Goal: Information Seeking & Learning: Understand process/instructions

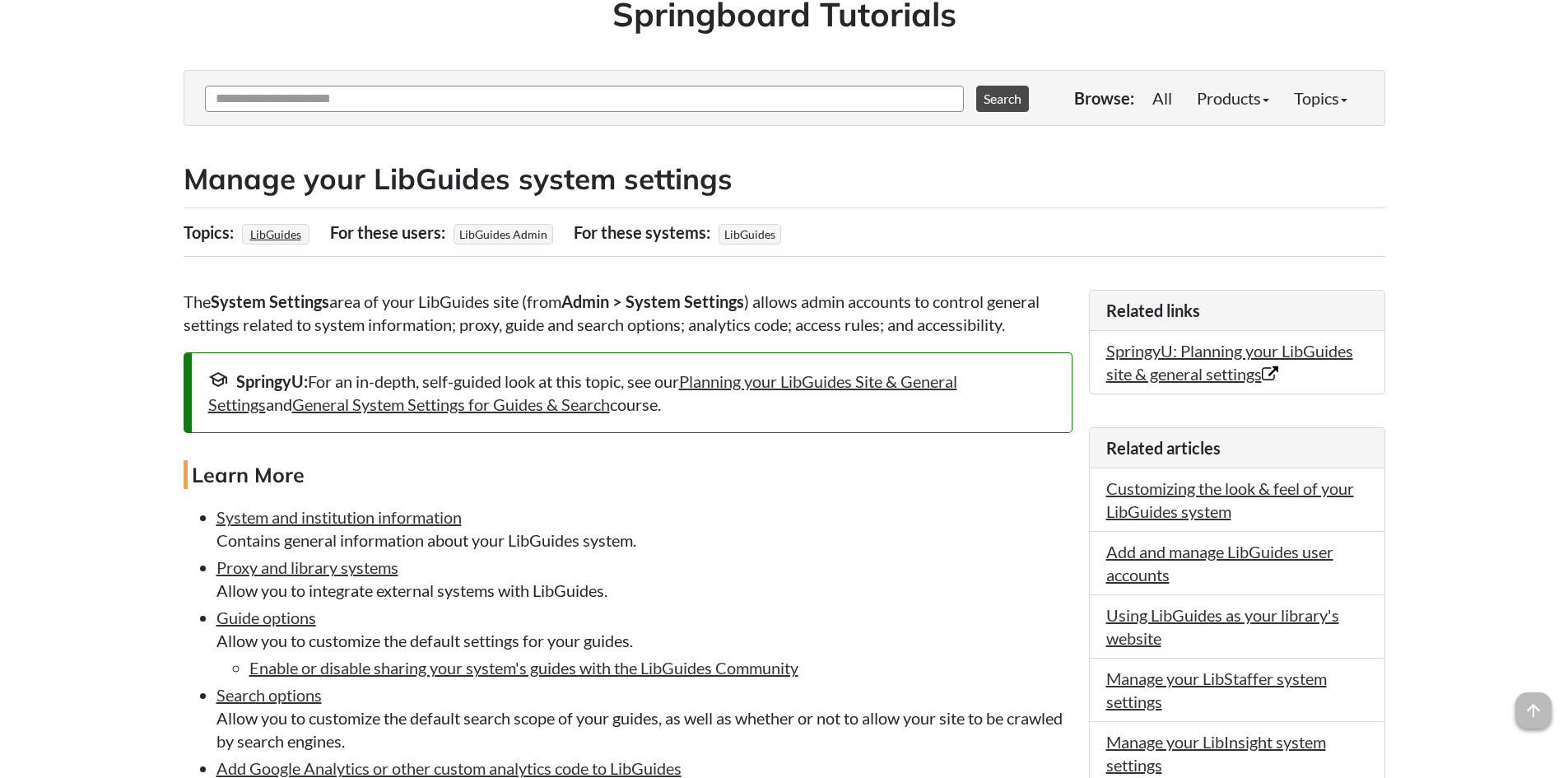
scroll to position [247, 0]
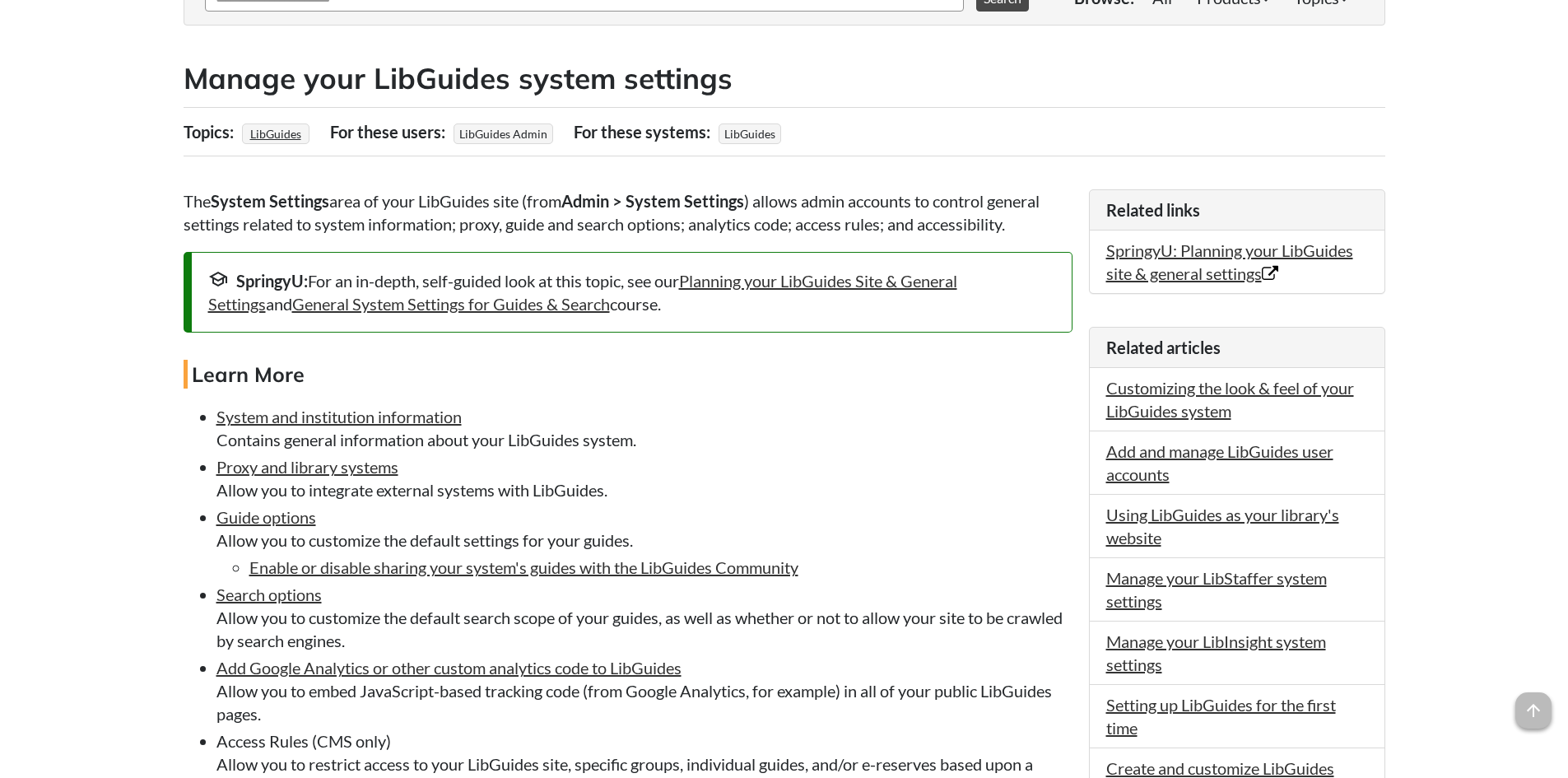
drag, startPoint x: 205, startPoint y: 444, endPoint x: 648, endPoint y: 438, distance: 443.0
click at [648, 438] on ul "System and institution information Contains general information about your LibG…" at bounding box center [628, 653] width 889 height 498
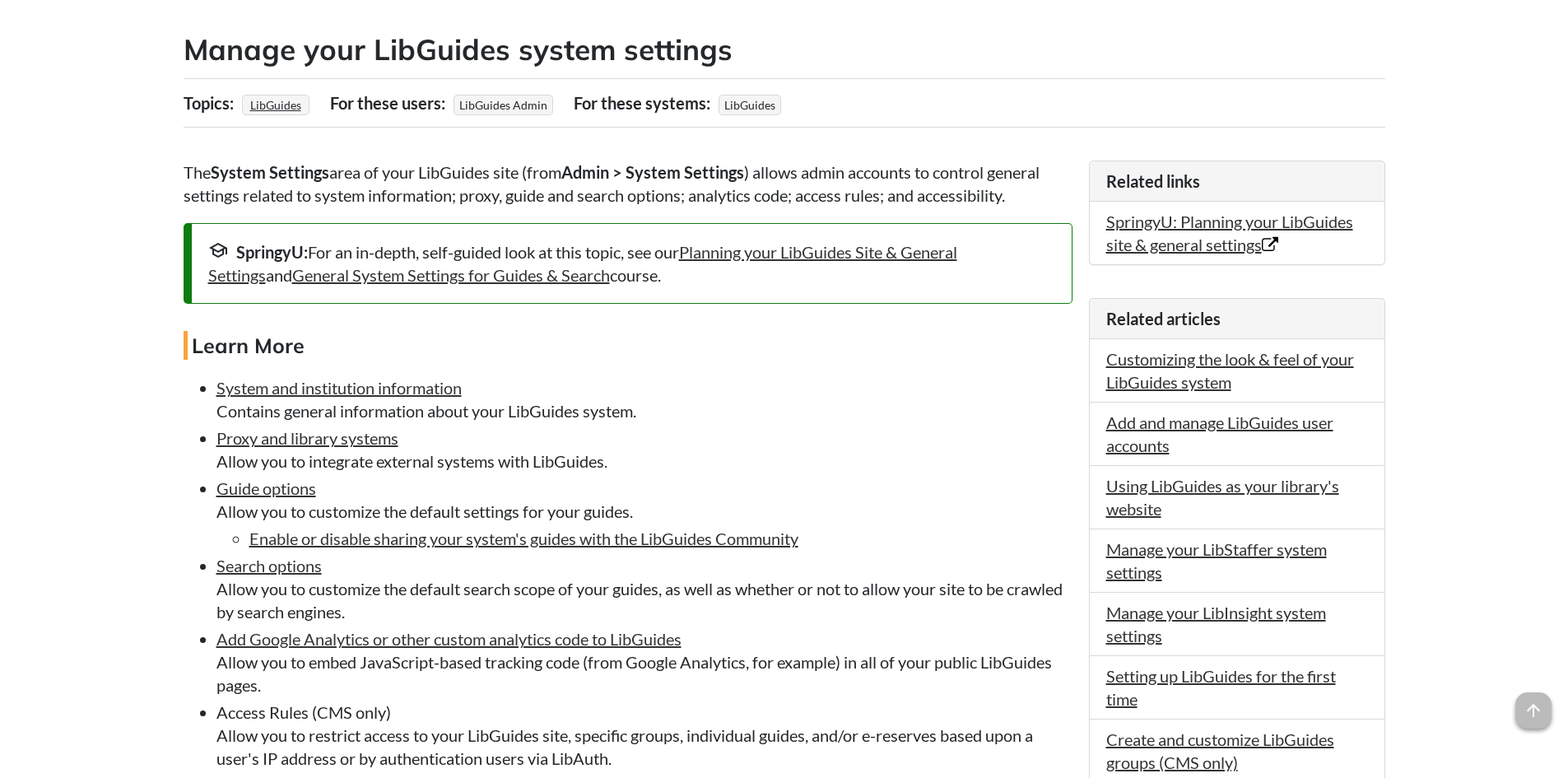
scroll to position [164, 0]
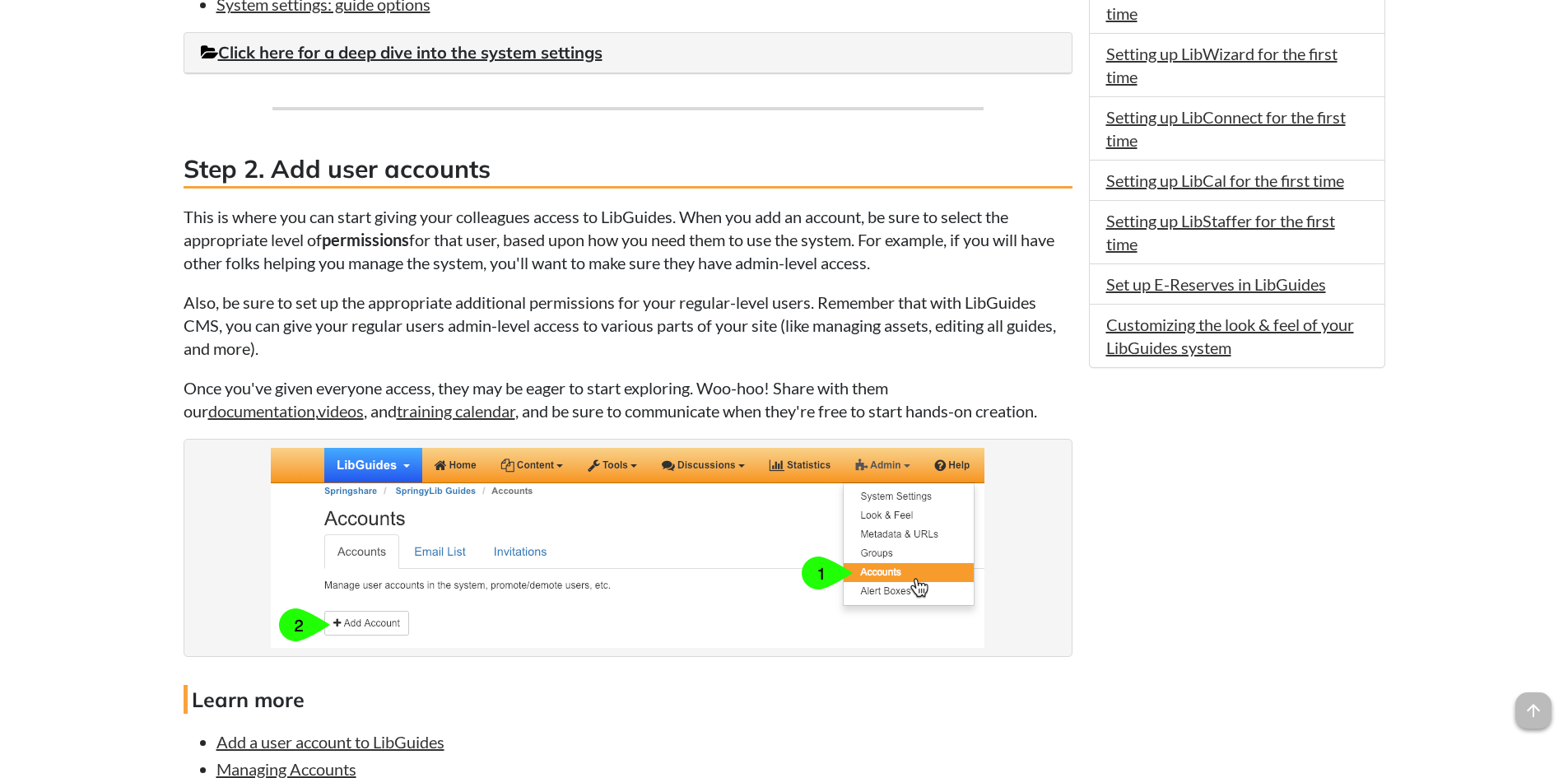
scroll to position [1564, 0]
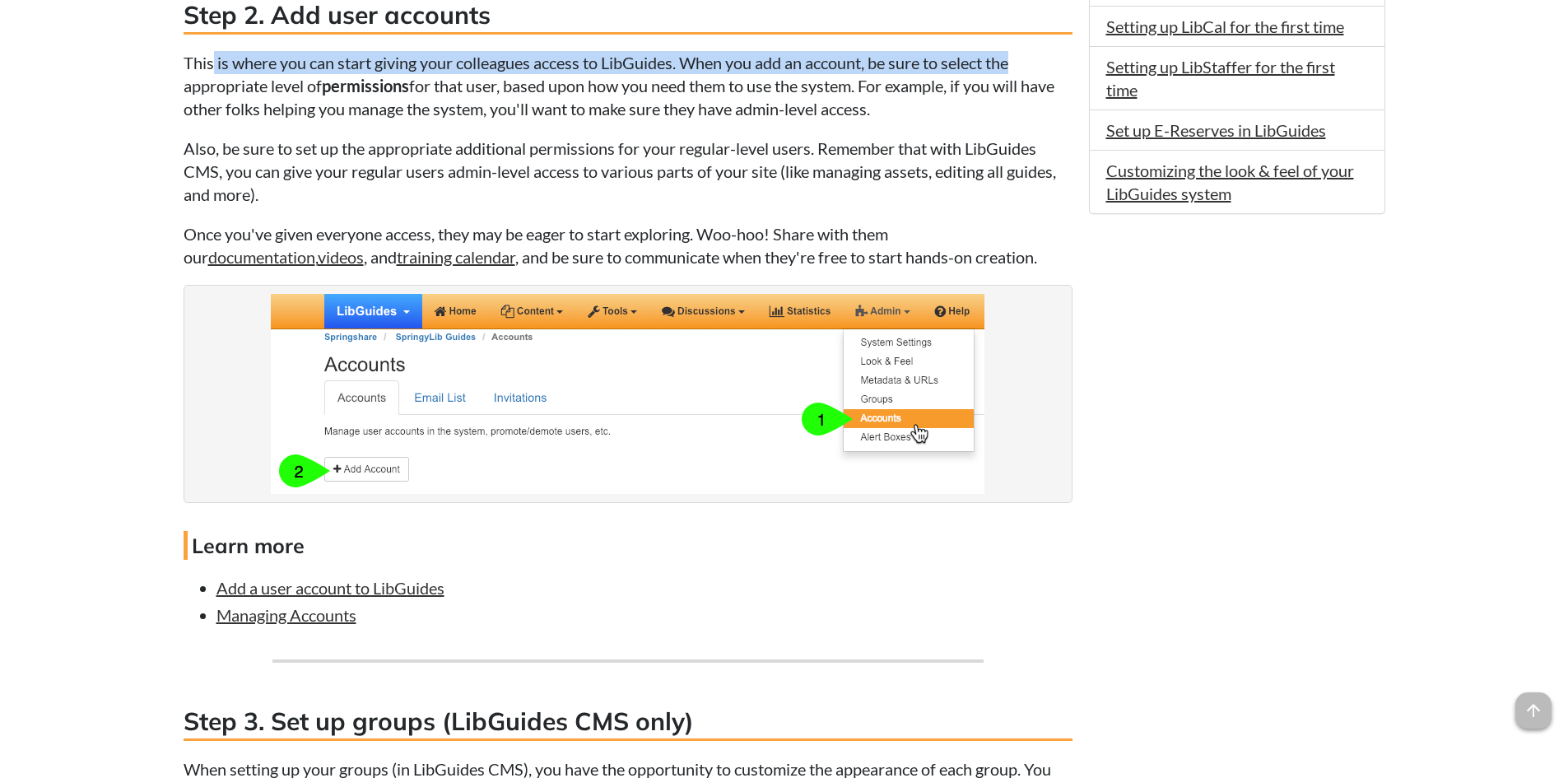
drag, startPoint x: 221, startPoint y: 71, endPoint x: 1031, endPoint y: 64, distance: 810.0
click at [1031, 64] on p "This is where you can start giving your colleagues access to LibGuides. When yo…" at bounding box center [628, 85] width 889 height 69
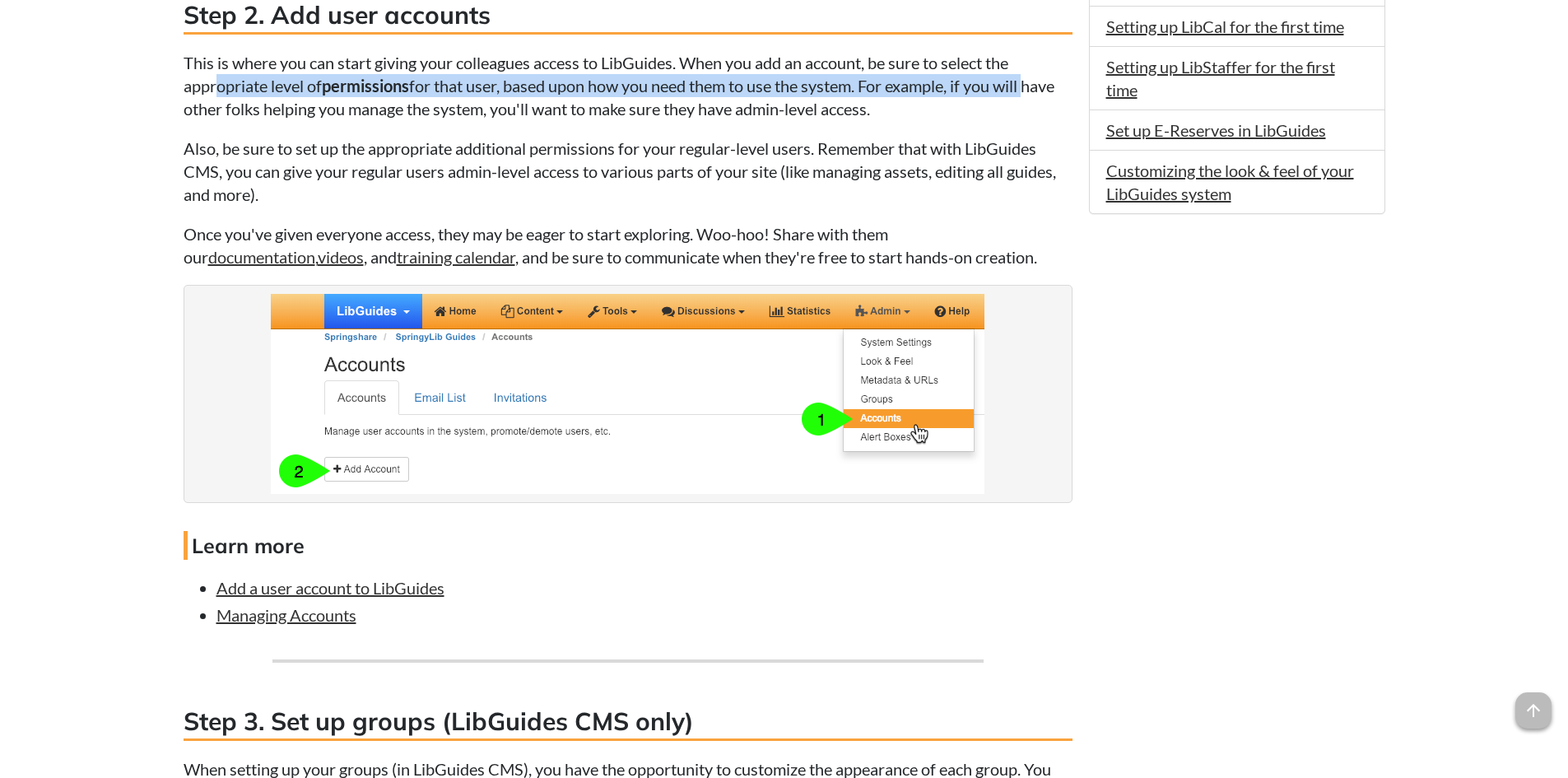
drag, startPoint x: 222, startPoint y: 89, endPoint x: 1035, endPoint y: 93, distance: 813.0
click at [1035, 93] on p "This is where you can start giving your colleagues access to LibGuides. When yo…" at bounding box center [628, 85] width 889 height 69
drag, startPoint x: 173, startPoint y: 108, endPoint x: 897, endPoint y: 115, distance: 724.0
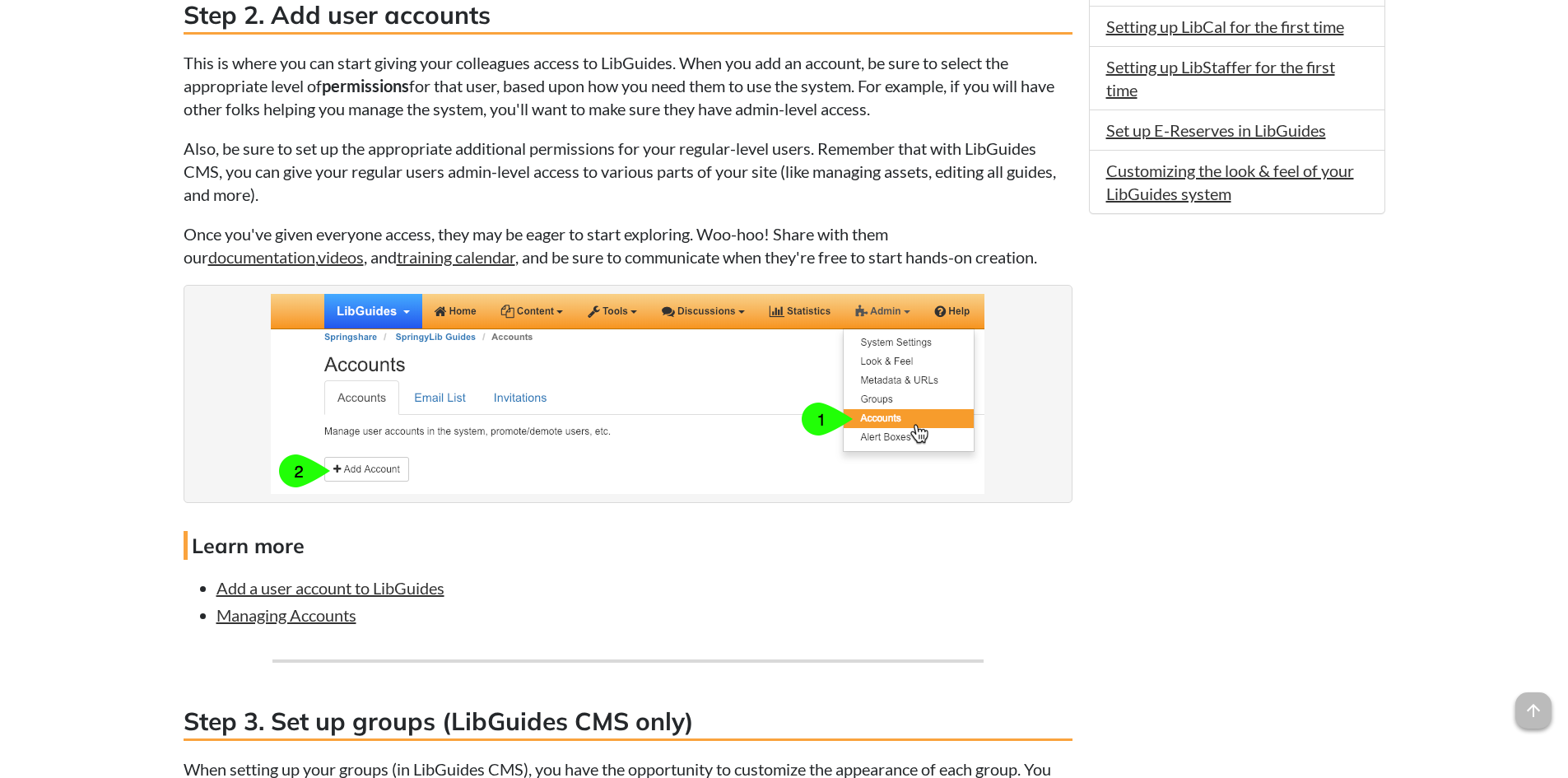
click at [190, 142] on p "Also, be sure to set up the appropriate additional permissions for your regular…" at bounding box center [628, 171] width 889 height 69
drag, startPoint x: 360, startPoint y: 117, endPoint x: 913, endPoint y: 111, distance: 553.0
click at [913, 111] on p "This is where you can start giving your colleagues access to LibGuides. When yo…" at bounding box center [628, 85] width 889 height 69
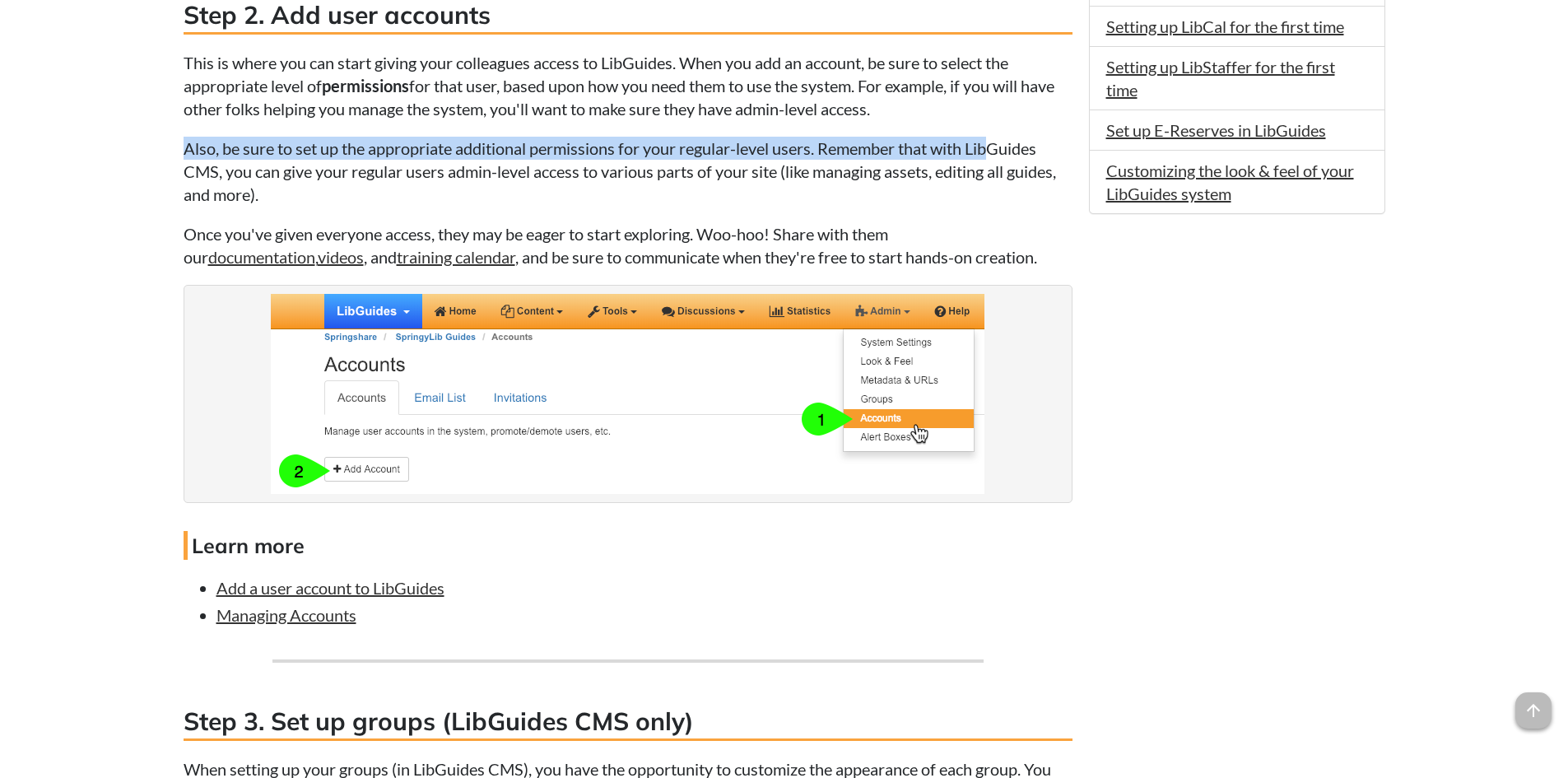
drag, startPoint x: 175, startPoint y: 150, endPoint x: 967, endPoint y: 150, distance: 792.0
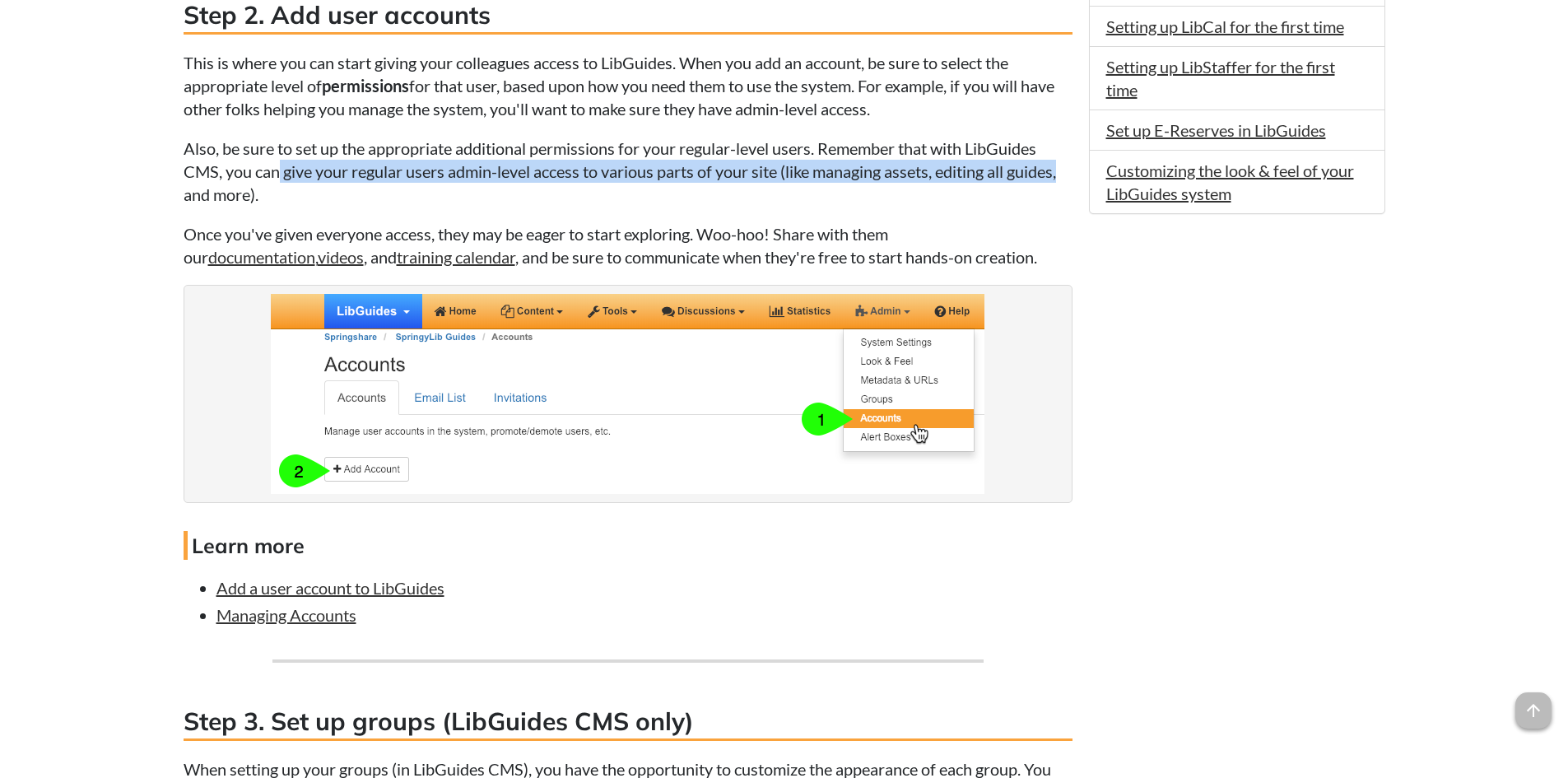
drag, startPoint x: 276, startPoint y: 174, endPoint x: 1075, endPoint y: 168, distance: 799.0
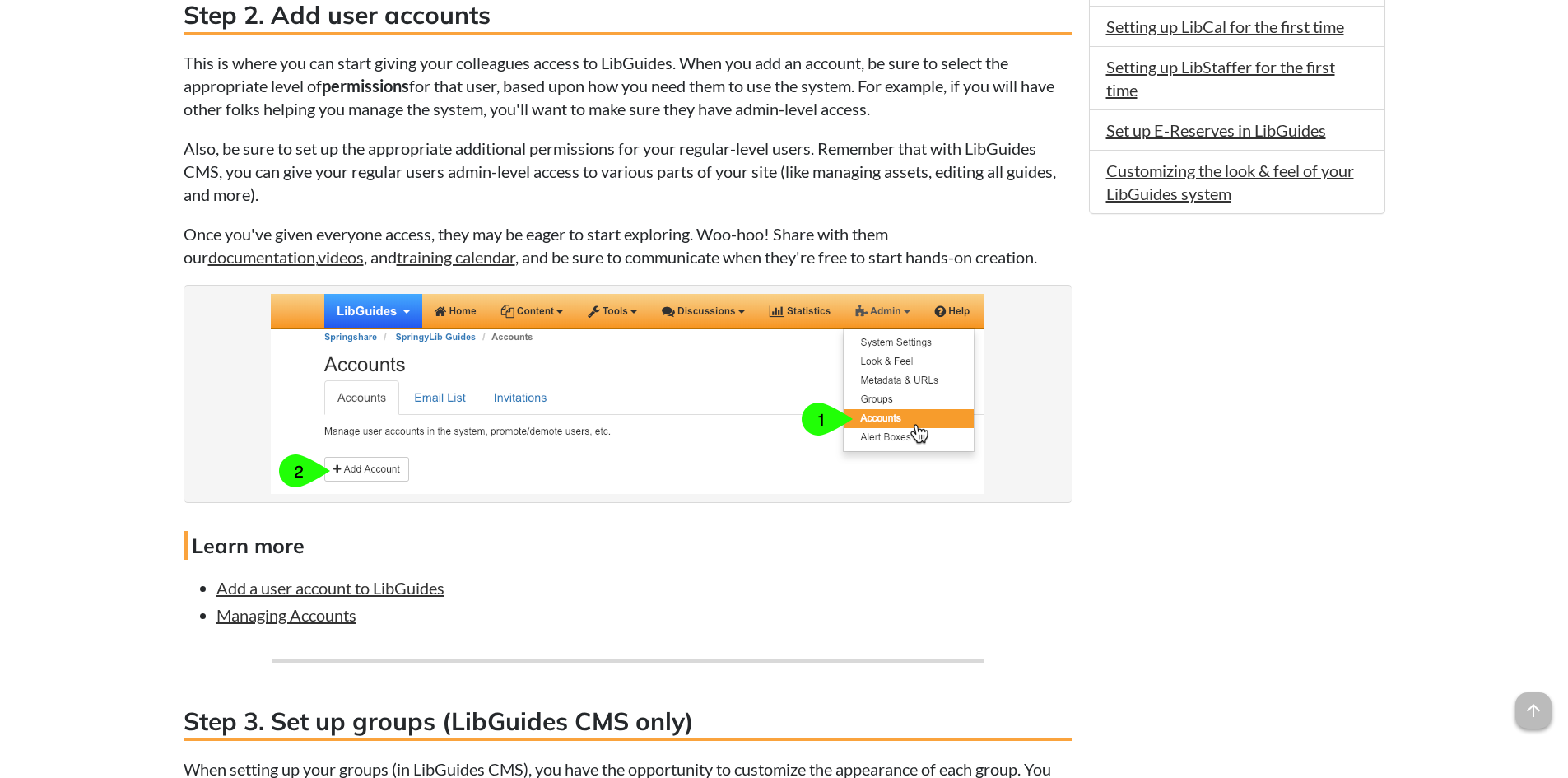
click at [213, 187] on p "Also, be sure to set up the appropriate additional permissions for your regular…" at bounding box center [628, 171] width 889 height 69
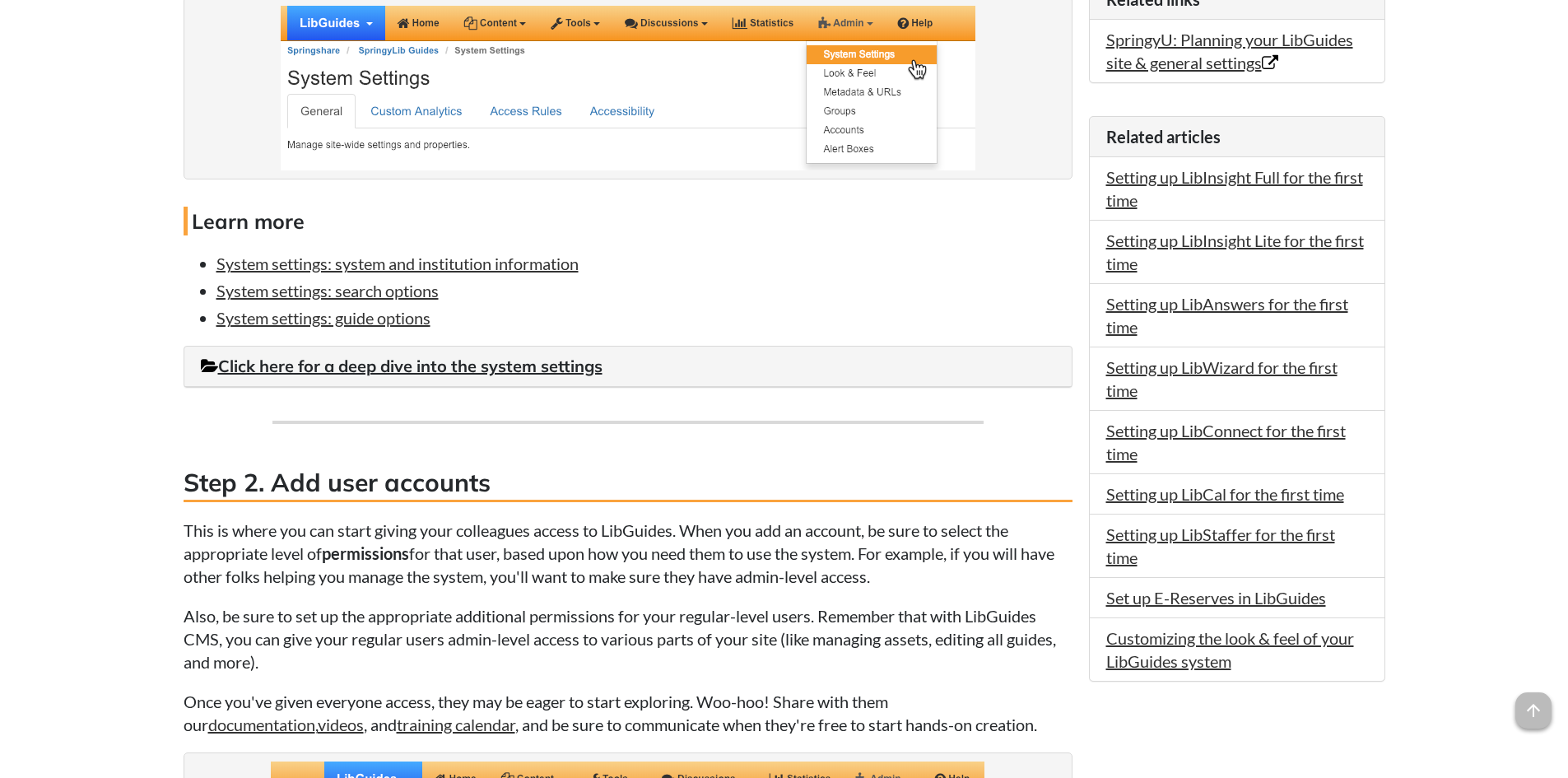
scroll to position [905, 0]
